Goal: Task Accomplishment & Management: Manage account settings

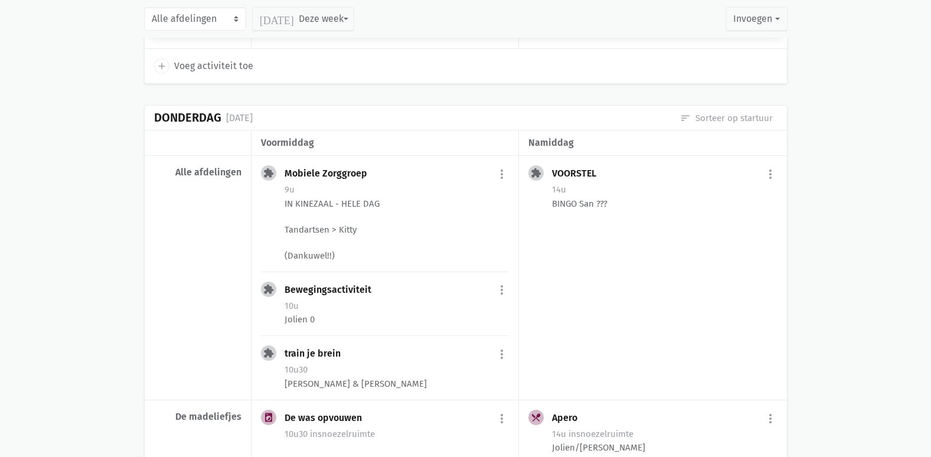
scroll to position [1890, 0]
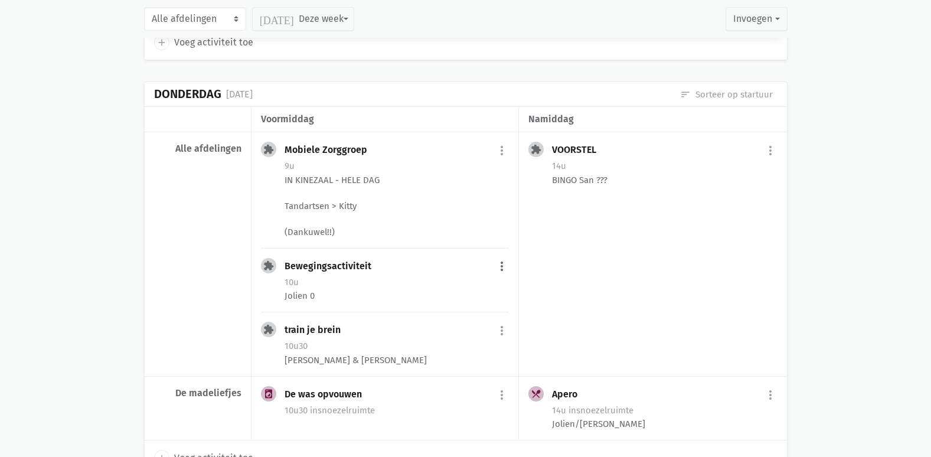
click at [497, 270] on button "more_vert" at bounding box center [502, 267] width 14 height 22
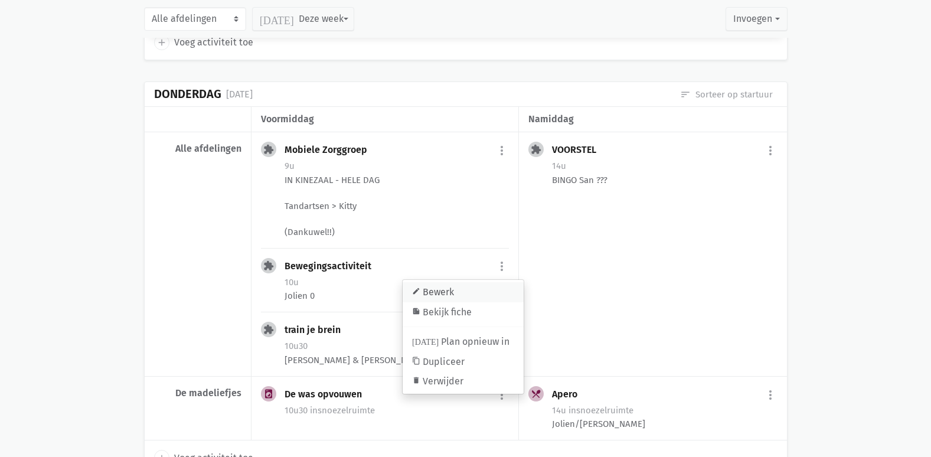
click at [480, 292] on link "edit Bewerk" at bounding box center [463, 292] width 121 height 20
select select "10:00"
select select "11:00"
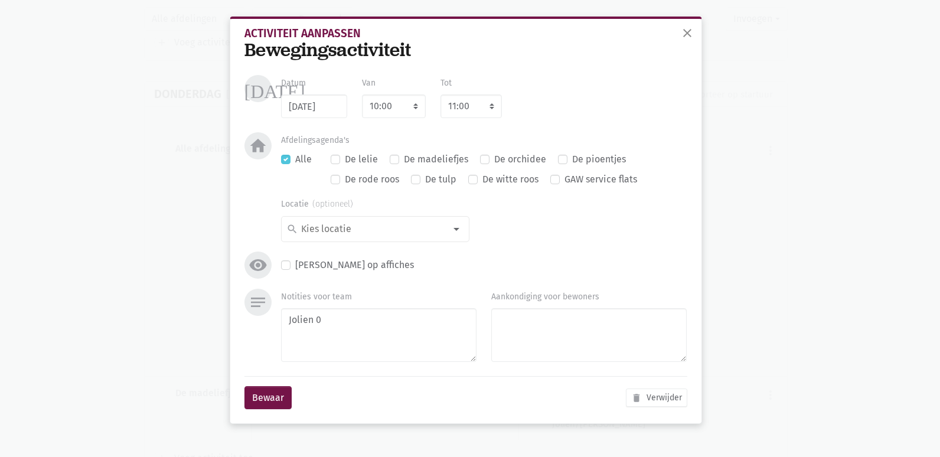
click at [347, 52] on div "Bewegingsactiviteit" at bounding box center [465, 50] width 443 height 22
click at [690, 30] on span "close" at bounding box center [687, 33] width 14 height 14
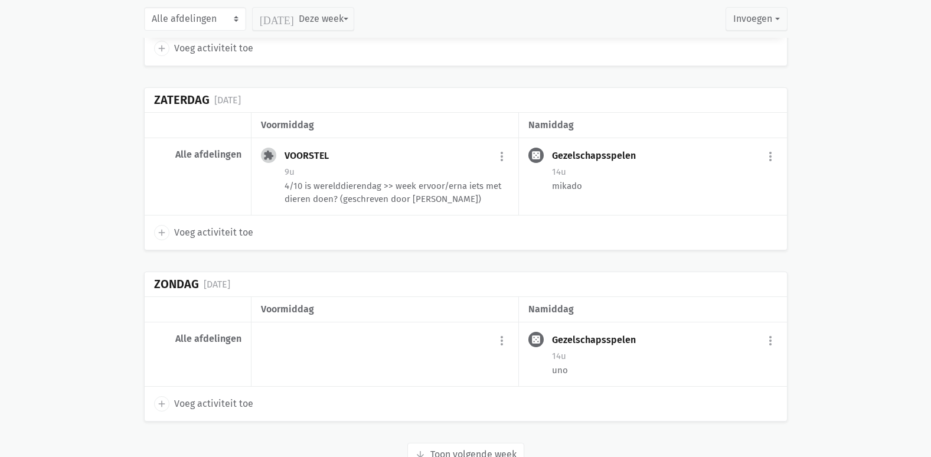
scroll to position [2649, 0]
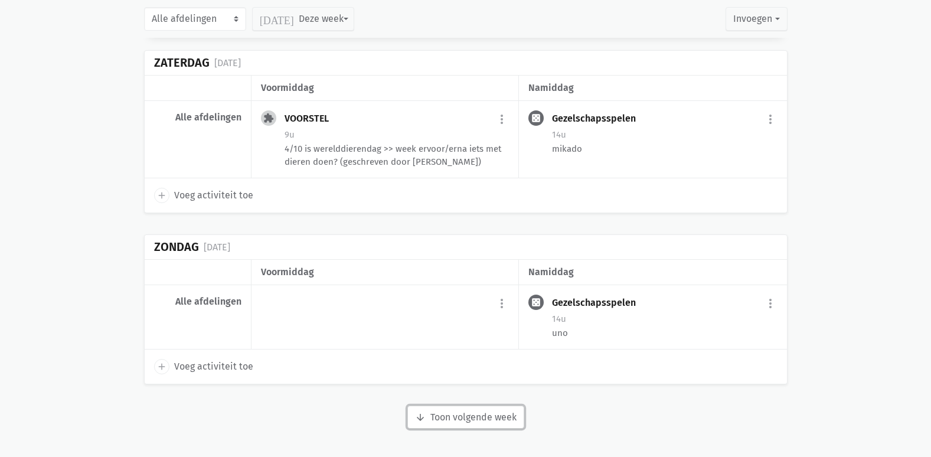
click at [482, 422] on button "arrow_downward Week wordt geladen Toon volgende week" at bounding box center [465, 418] width 117 height 24
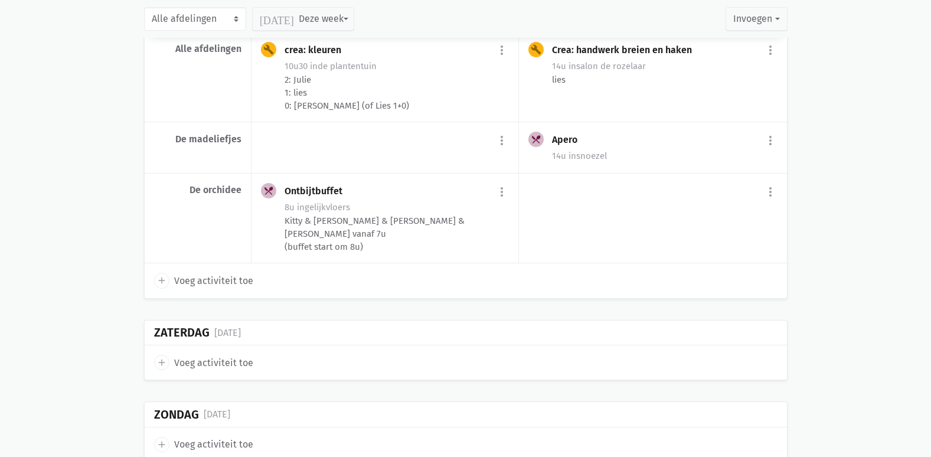
scroll to position [4548, 0]
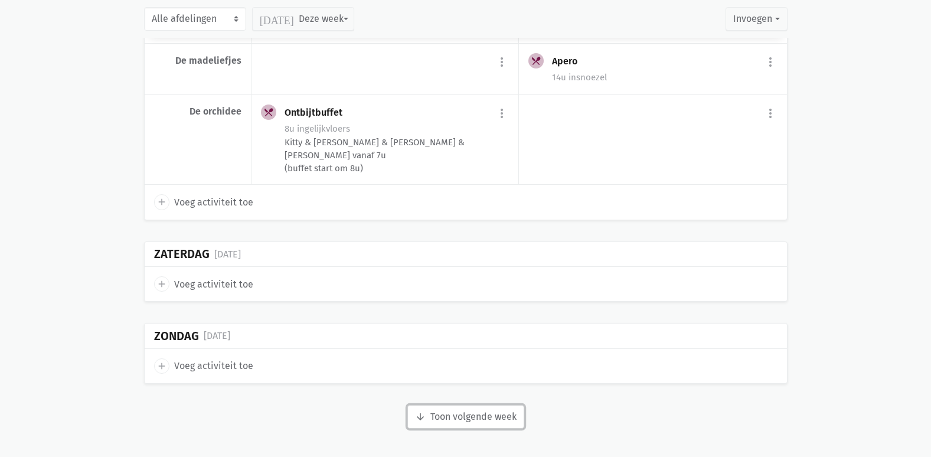
click at [495, 420] on button "arrow_downward Week wordt geladen Toon volgende week" at bounding box center [465, 417] width 117 height 24
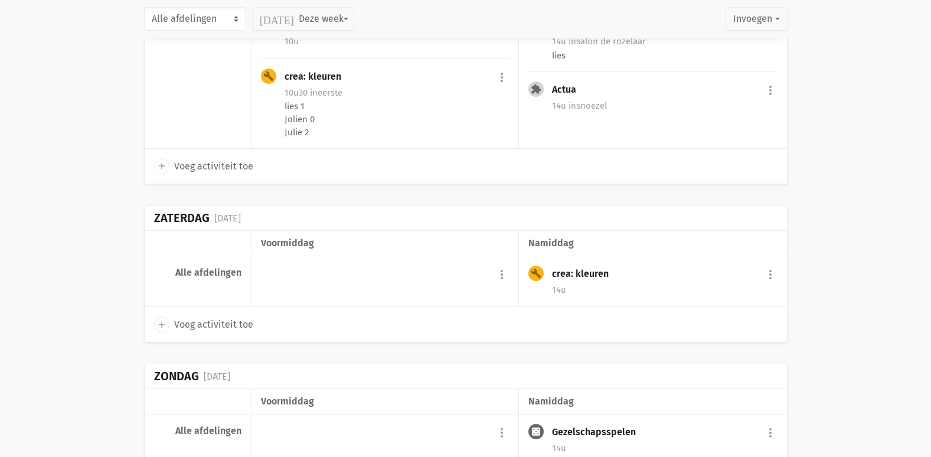
scroll to position [6492, 0]
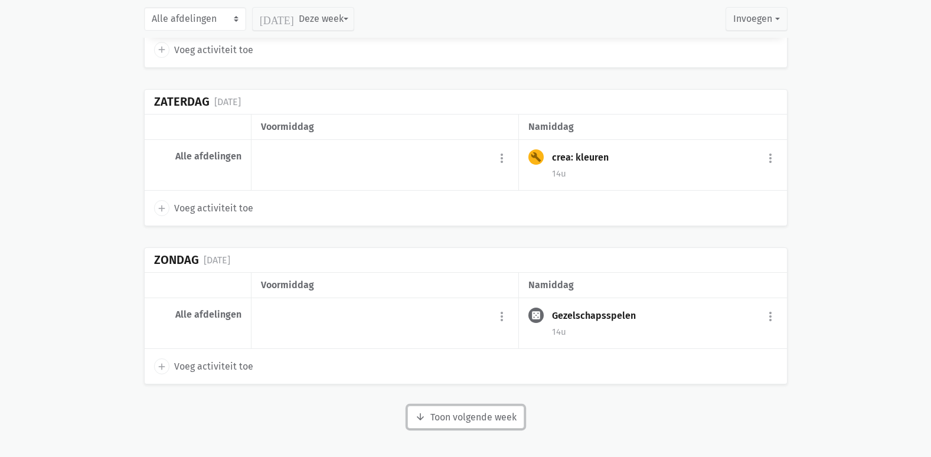
click at [448, 418] on button "arrow_downward Week wordt geladen Toon volgende week" at bounding box center [465, 418] width 117 height 24
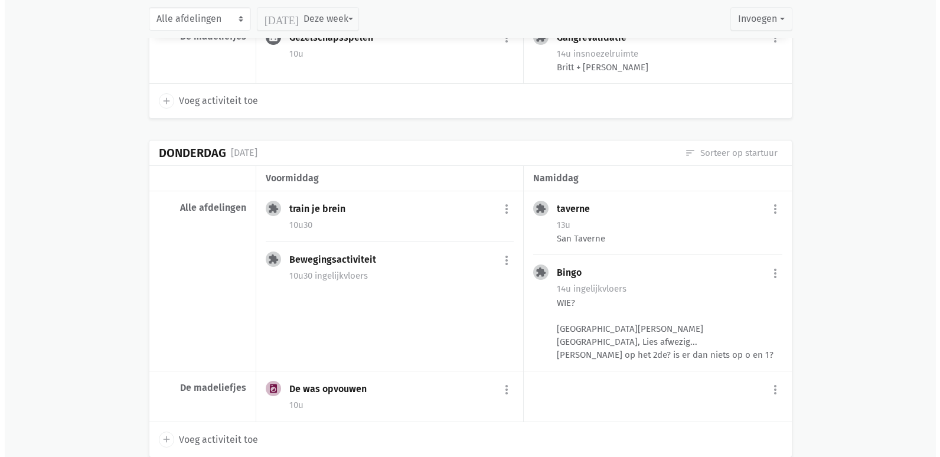
scroll to position [7732, 0]
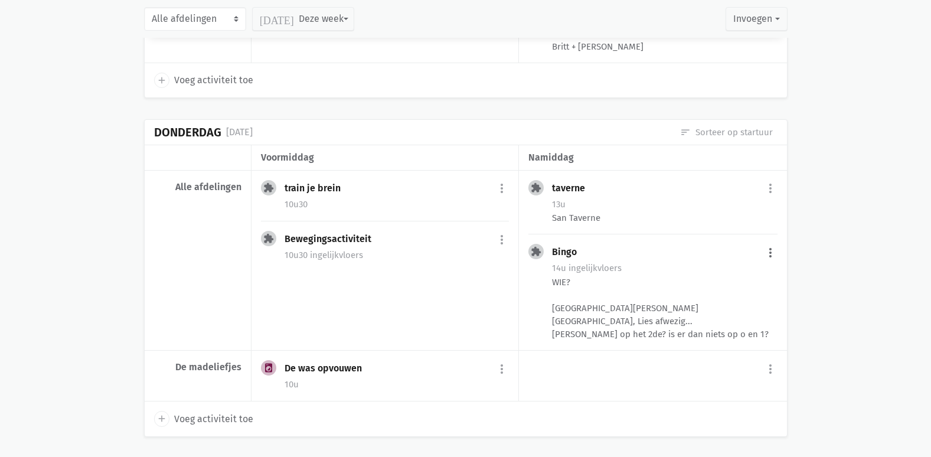
click at [768, 242] on button "more_vert" at bounding box center [771, 253] width 14 height 22
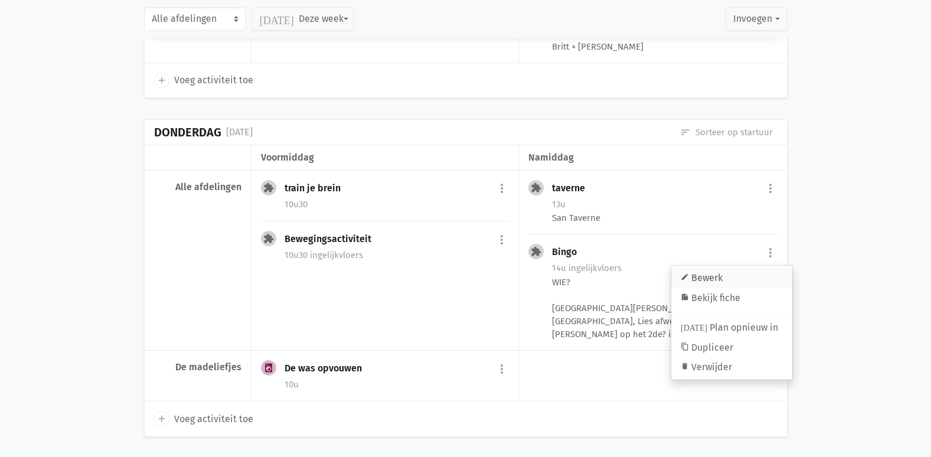
click at [730, 268] on link "edit Bewerk" at bounding box center [731, 278] width 121 height 20
type input "[DATE]"
select select "14:00"
select select "15:00"
type textarea "WIE? [GEOGRAPHIC_DATA][PERSON_NAME][GEOGRAPHIC_DATA], Lies afwezig... [PERSON_N…"
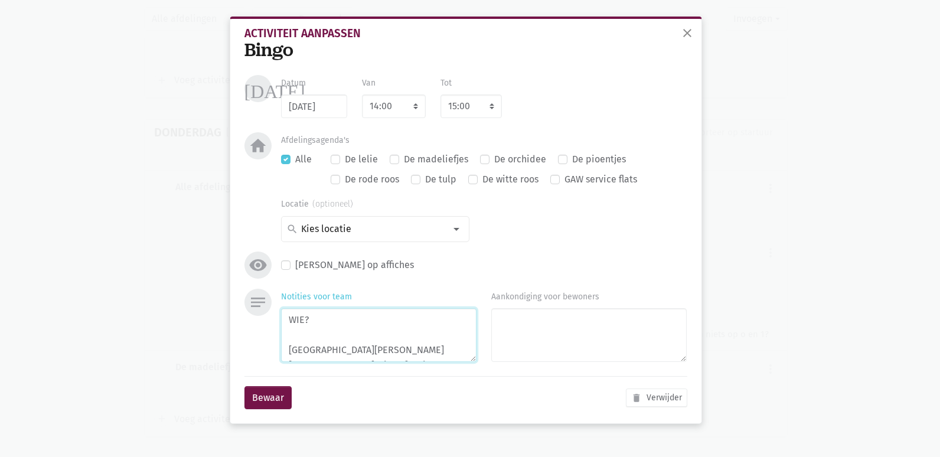
click at [301, 319] on textarea "WIE? [GEOGRAPHIC_DATA][PERSON_NAME][GEOGRAPHIC_DATA], Lies afwezig... [PERSON_N…" at bounding box center [378, 335] width 195 height 54
drag, startPoint x: 349, startPoint y: 348, endPoint x: 191, endPoint y: 273, distance: 174.9
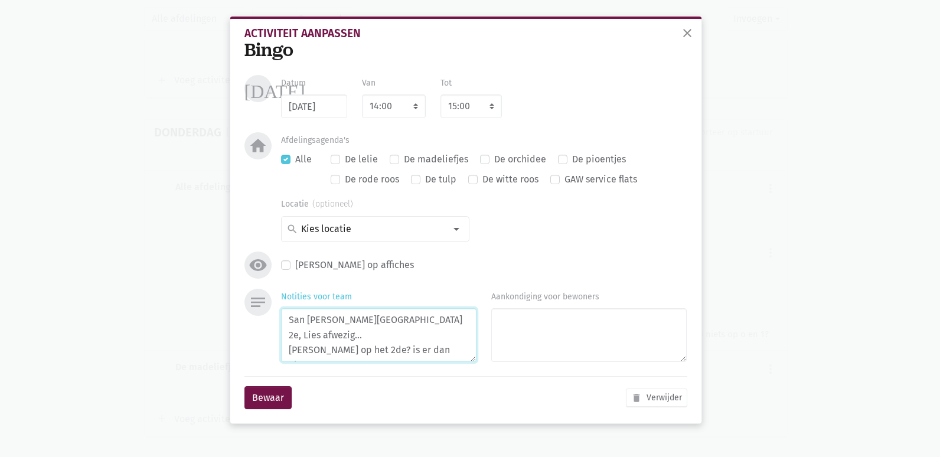
click at [191, 273] on div "close Activiteit aanpassen Bingo [DATE] Datum [DATE] Van 7:00 7:15 7:30 7:45 8:…" at bounding box center [470, 228] width 940 height 457
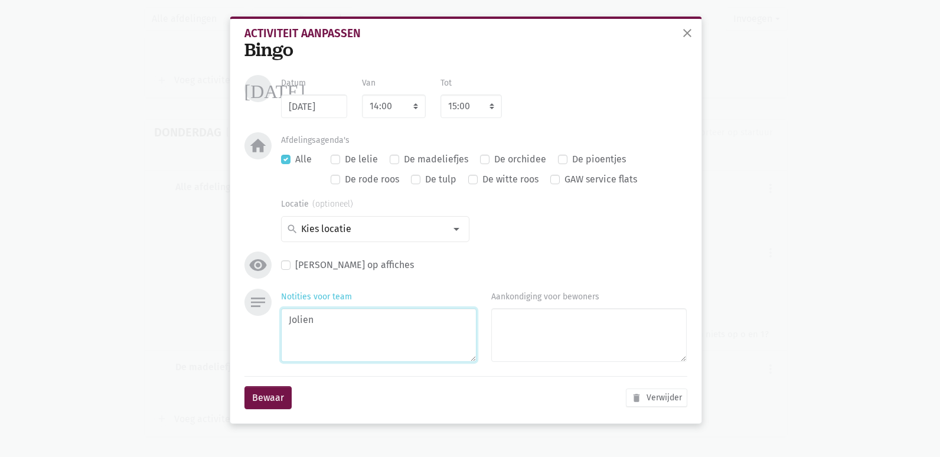
type textarea "Jolien"
click at [404, 159] on label "De madeliefjes" at bounding box center [436, 159] width 64 height 15
click at [395, 159] on input "De madeliefjes" at bounding box center [394, 158] width 9 height 12
checkbox input "true"
checkbox input "false"
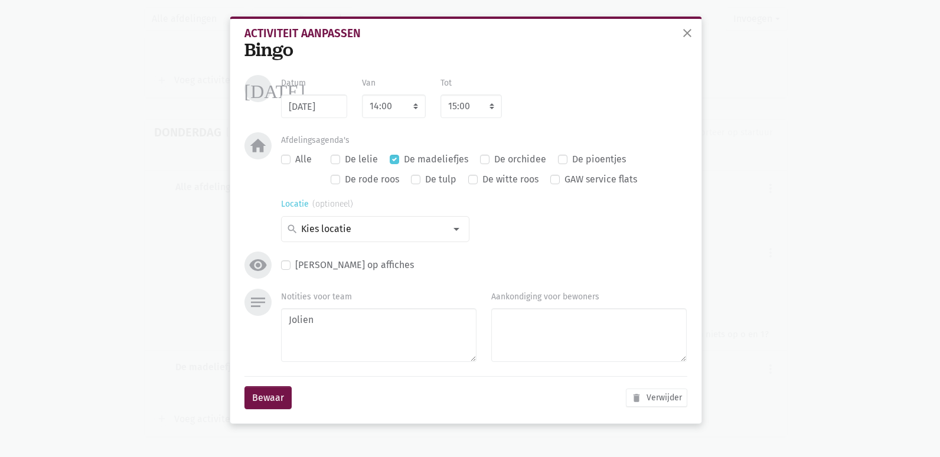
click at [327, 236] on input at bounding box center [372, 228] width 146 height 15
type input "snoeze"
click at [327, 268] on label "snoezelruimte" at bounding box center [331, 272] width 61 height 15
click at [261, 398] on button "Bewaar" at bounding box center [267, 398] width 47 height 24
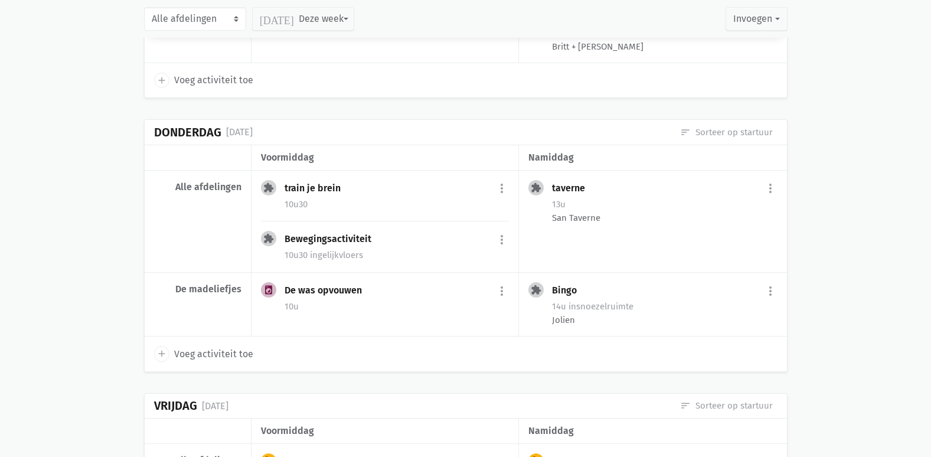
click at [169, 346] on link "add Voeg activiteit toe" at bounding box center [203, 353] width 99 height 15
select select "14:00"
select select "15:00"
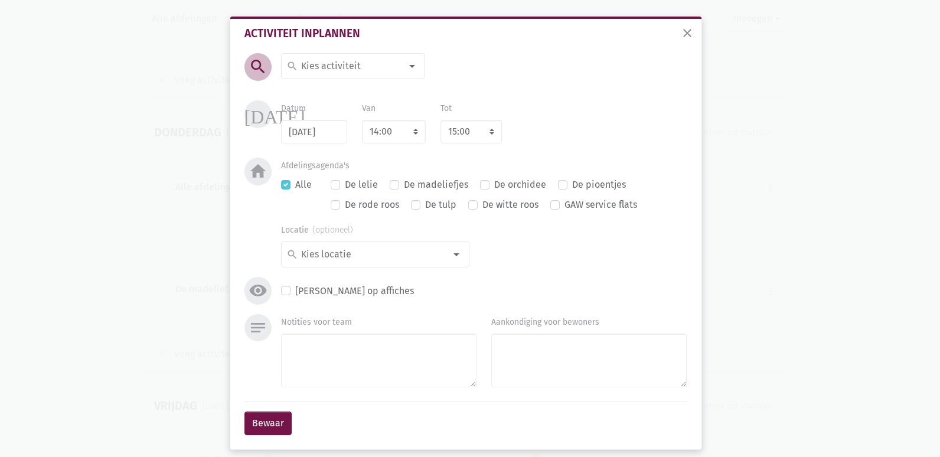
click at [334, 63] on input at bounding box center [350, 65] width 102 height 15
type input "kook"
click at [351, 88] on label "Kook- en bakactiviteit" at bounding box center [348, 89] width 94 height 15
click at [334, 375] on textarea "Notities voor team" at bounding box center [378, 361] width 195 height 54
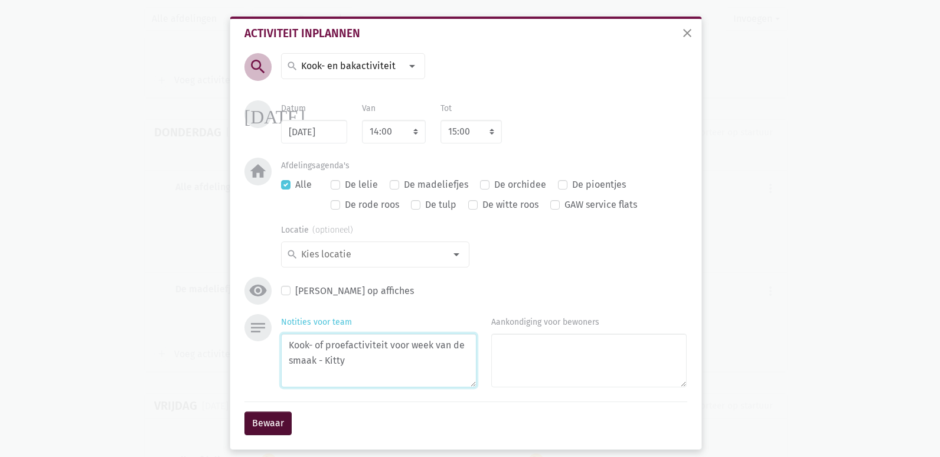
type textarea "Kook- of proefactiviteit voor week van de smaak - Kitty"
click at [266, 423] on button "Bewaar" at bounding box center [267, 424] width 47 height 24
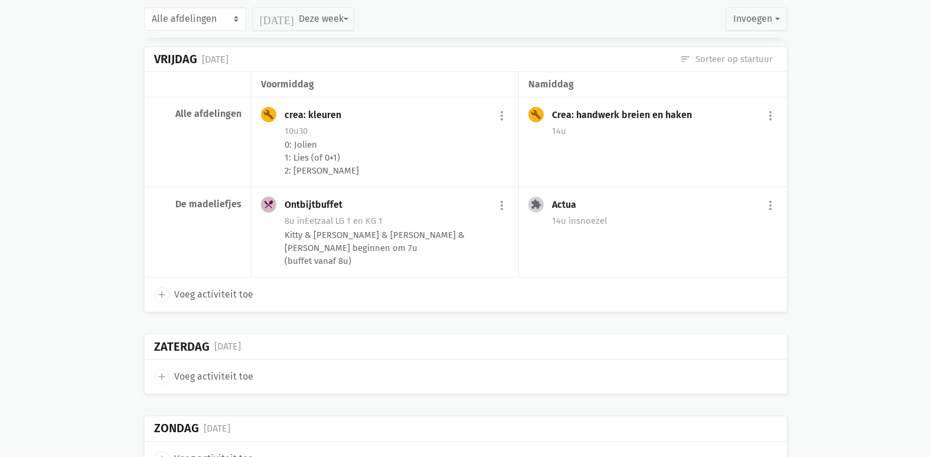
scroll to position [8171, 0]
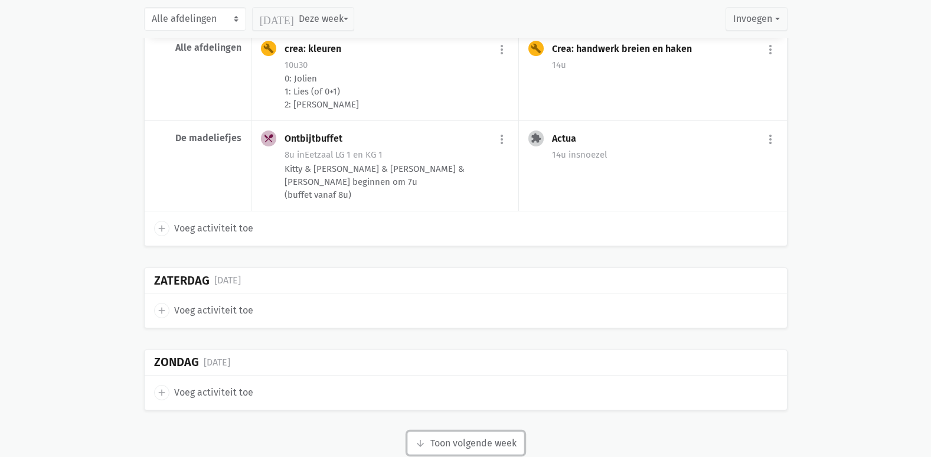
drag, startPoint x: 503, startPoint y: 418, endPoint x: 605, endPoint y: 388, distance: 106.9
click at [503, 432] on button "arrow_downward Week wordt geladen Toon volgende week" at bounding box center [465, 444] width 117 height 24
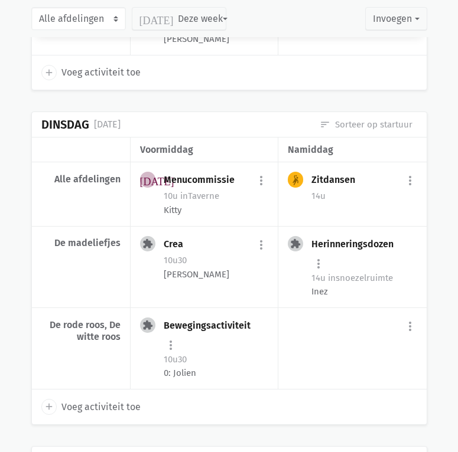
scroll to position [3720, 0]
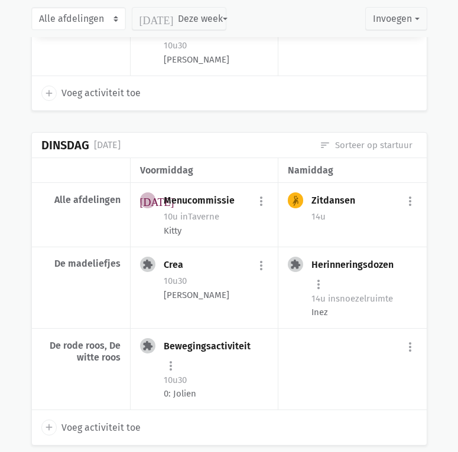
click at [246, 338] on div "Bewegingsactiviteit more_vert edit Bewerk [PERSON_NAME] fiche [DATE] Plan opnie…" at bounding box center [216, 356] width 105 height 37
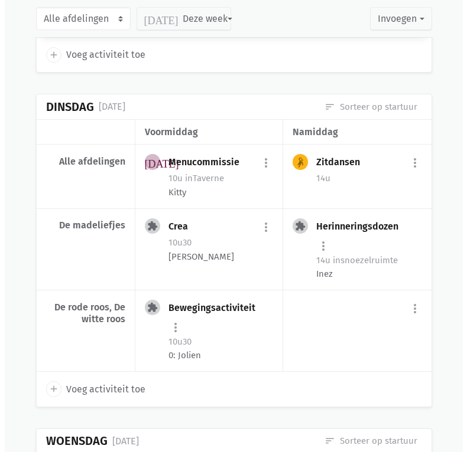
scroll to position [3792, 0]
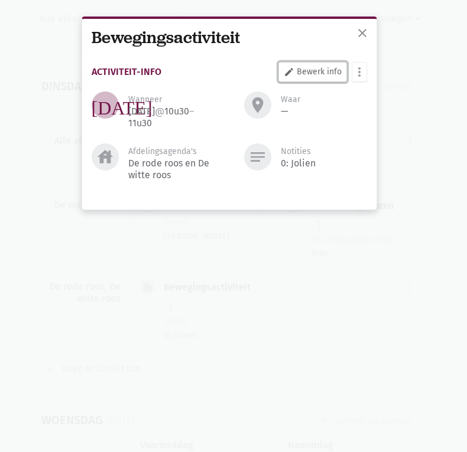
click at [330, 77] on link "edit Bewerk info" at bounding box center [312, 72] width 69 height 20
select select "10:30"
select select "11:30"
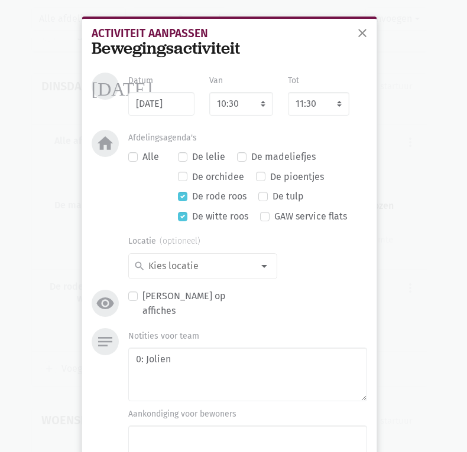
click at [213, 45] on div "Bewegingsactiviteit" at bounding box center [229, 48] width 275 height 19
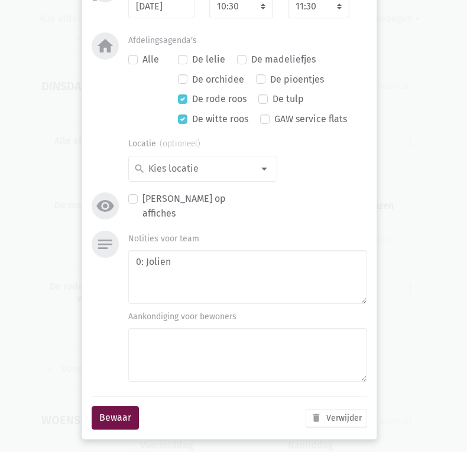
scroll to position [99, 0]
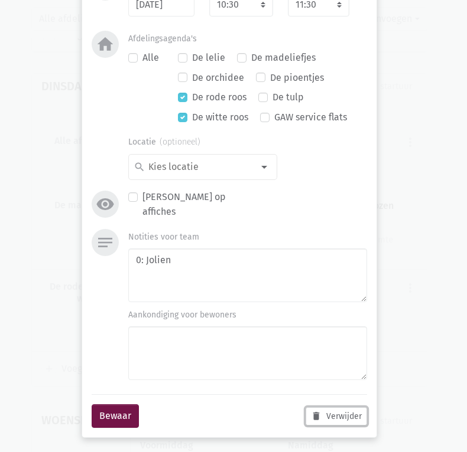
click at [334, 410] on button "delete Verwijder" at bounding box center [335, 416] width 61 height 18
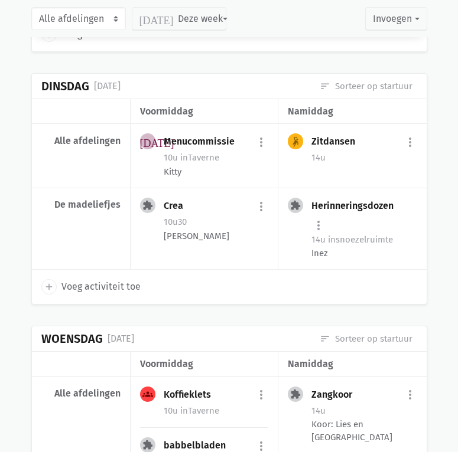
click at [110, 279] on span "Voeg activiteit toe" at bounding box center [100, 286] width 79 height 15
select select "14:00"
select select "15:00"
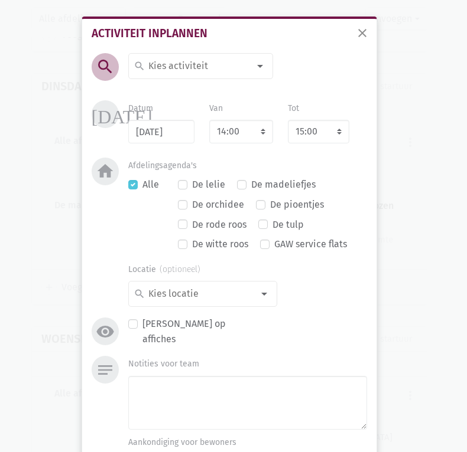
click at [164, 71] on input at bounding box center [197, 65] width 102 height 15
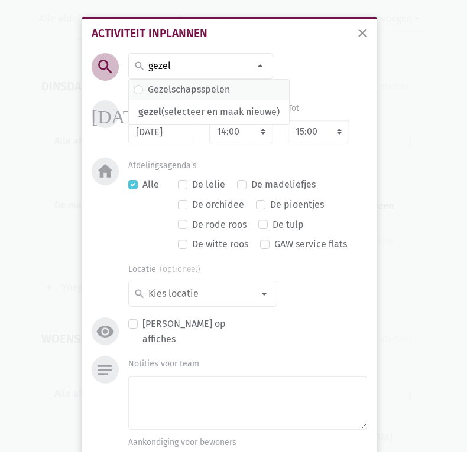
type input "gezel"
click at [208, 85] on label "Gezelschapsspelen" at bounding box center [189, 89] width 82 height 15
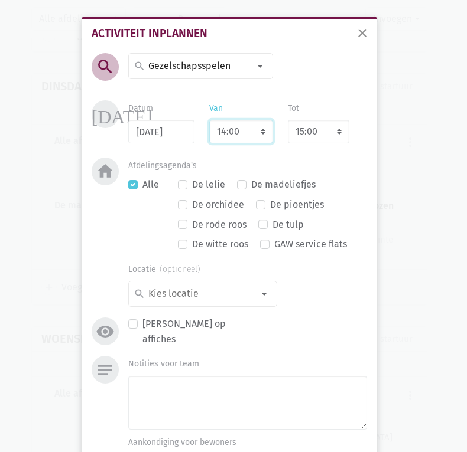
click at [228, 134] on select "7:00 7:15 7:30 7:45 8:00 8:15 8:30 8:45 9:00 9:15 9:30 9:45 10:00 10:15 10:30 1…" at bounding box center [241, 132] width 64 height 24
select select "10:00"
click at [209, 120] on select "7:00 7:15 7:30 7:45 8:00 8:15 8:30 8:45 9:00 9:15 9:30 9:45 10:00 10:15 10:30 1…" at bounding box center [241, 132] width 64 height 24
select select "11:00"
click at [160, 373] on div "Notities voor team" at bounding box center [247, 392] width 238 height 73
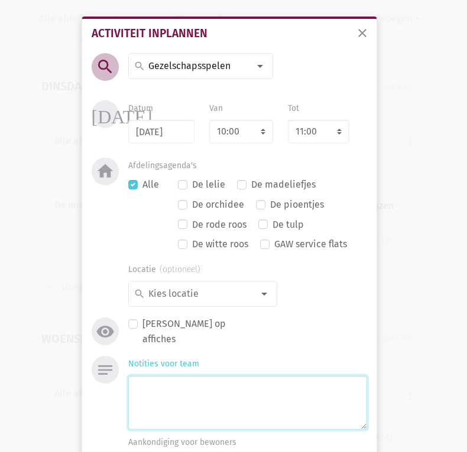
click at [184, 397] on textarea "Notities voor team" at bounding box center [247, 403] width 238 height 54
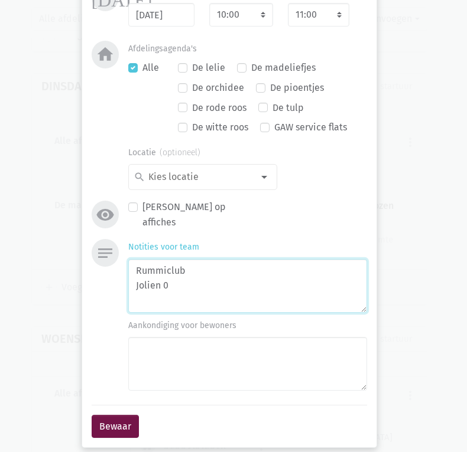
scroll to position [118, 0]
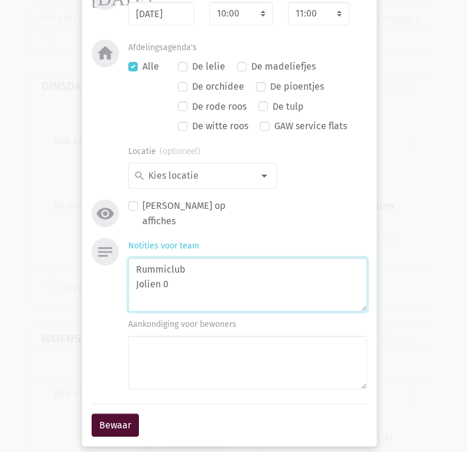
type textarea "Rummiclub Jolien 0"
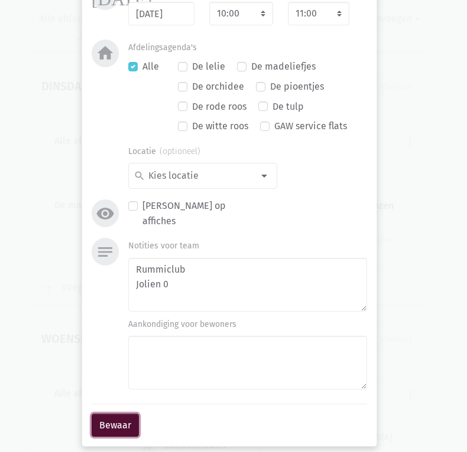
click at [115, 421] on button "Bewaar" at bounding box center [115, 426] width 47 height 24
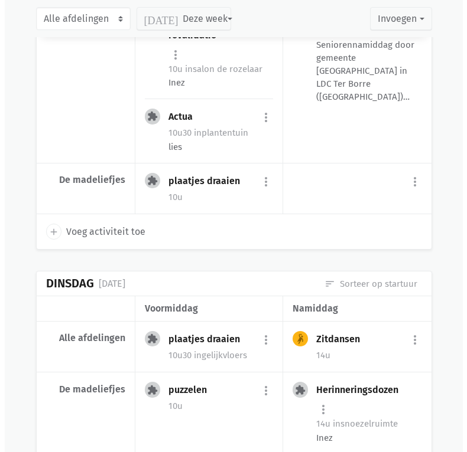
scroll to position [7784, 0]
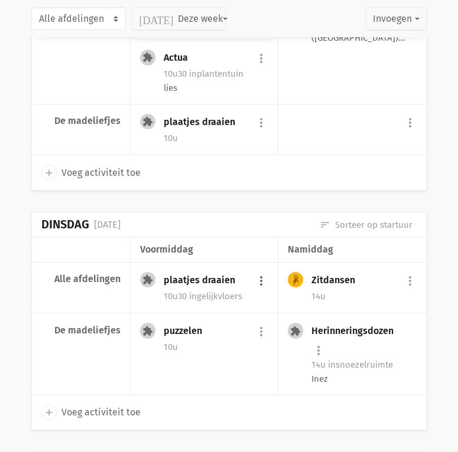
click at [257, 270] on button "more_vert" at bounding box center [261, 281] width 14 height 22
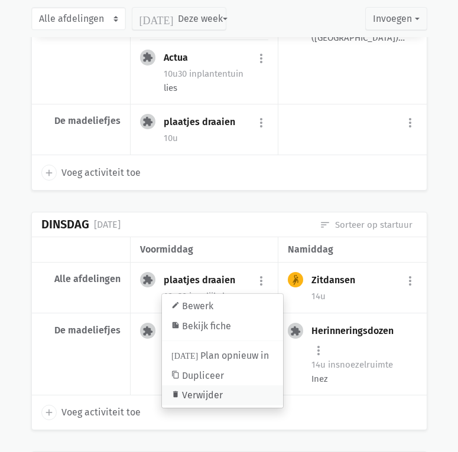
drag, startPoint x: 220, startPoint y: 260, endPoint x: 259, endPoint y: 54, distance: 209.3
click at [220, 386] on link "delete Verwijder" at bounding box center [222, 396] width 121 height 20
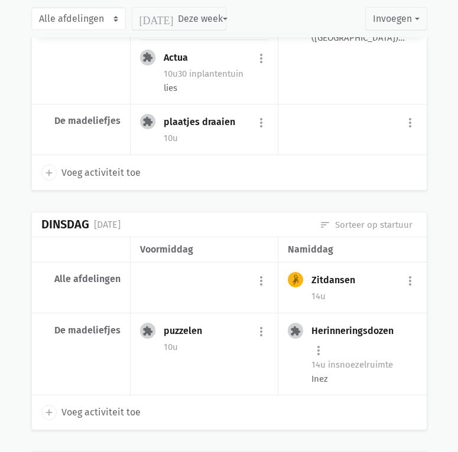
click at [106, 405] on span "Voeg activiteit toe" at bounding box center [100, 412] width 79 height 15
select select "14:00"
select select "15:00"
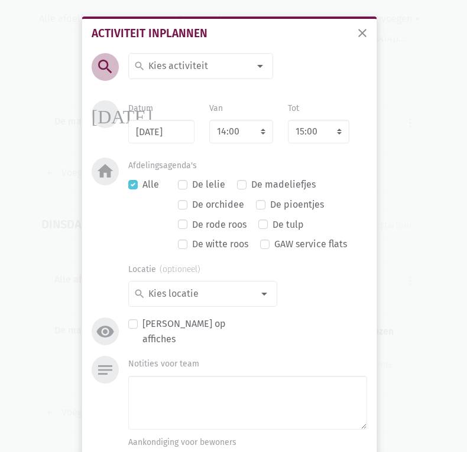
click at [183, 64] on input at bounding box center [197, 65] width 102 height 15
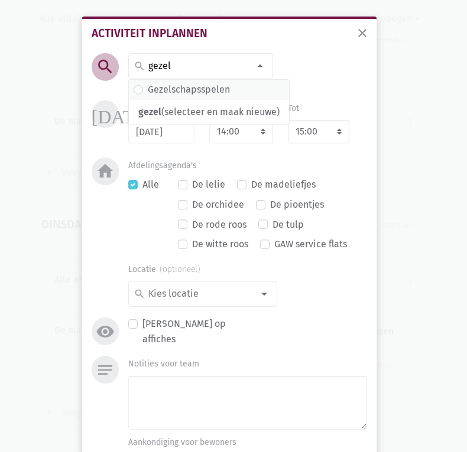
type input "gezel"
click at [231, 93] on span "Gezelschapsspelen" at bounding box center [208, 89] width 151 height 15
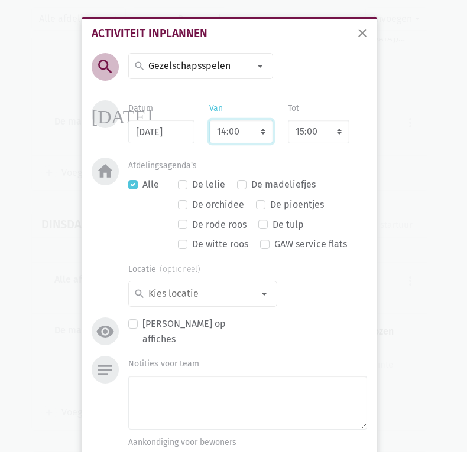
click at [226, 139] on select "7:00 7:15 7:30 7:45 8:00 8:15 8:30 8:45 9:00 9:15 9:30 9:45 10:00 10:15 10:30 1…" at bounding box center [241, 132] width 64 height 24
select select "10:00"
click at [209, 120] on select "7:00 7:15 7:30 7:45 8:00 8:15 8:30 8:45 9:00 9:15 9:30 9:45 10:00 10:15 10:30 1…" at bounding box center [241, 132] width 64 height 24
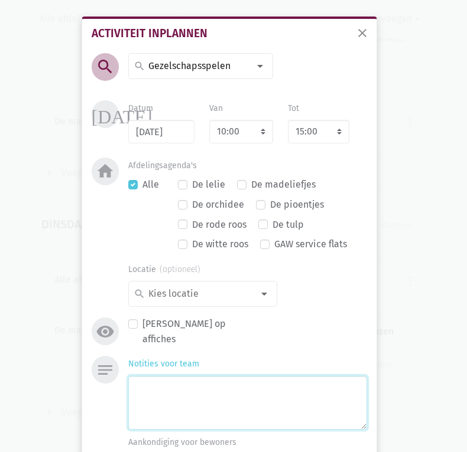
click at [165, 389] on textarea "Notities voor team" at bounding box center [247, 403] width 238 height 54
select select "11:00"
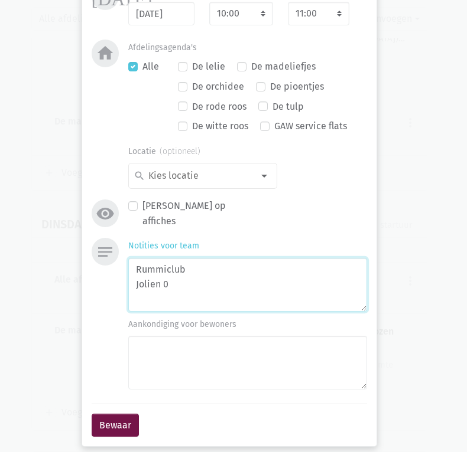
scroll to position [127, 0]
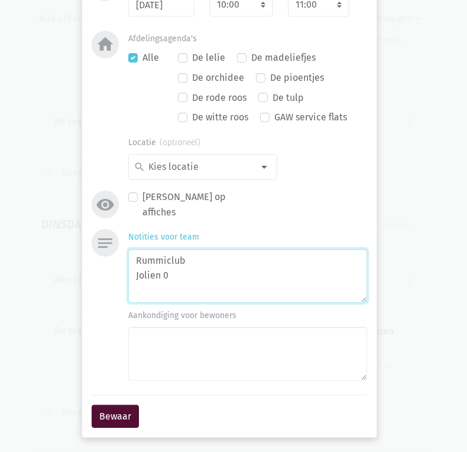
type textarea "Rummiclub Jolien 0"
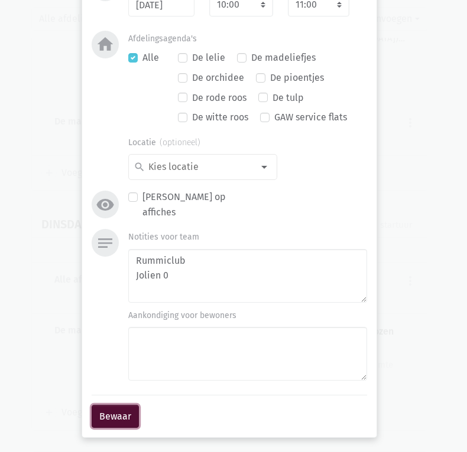
click at [118, 415] on button "Bewaar" at bounding box center [115, 417] width 47 height 24
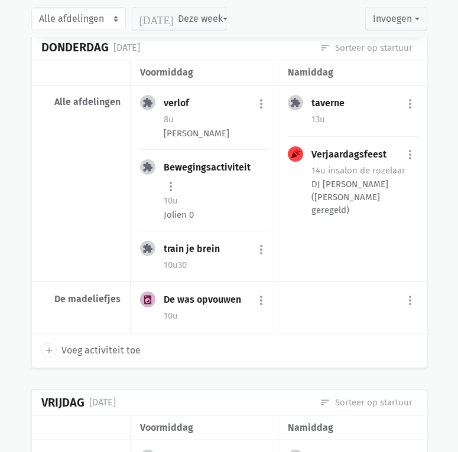
scroll to position [10507, 0]
